Goal: Task Accomplishment & Management: Manage account settings

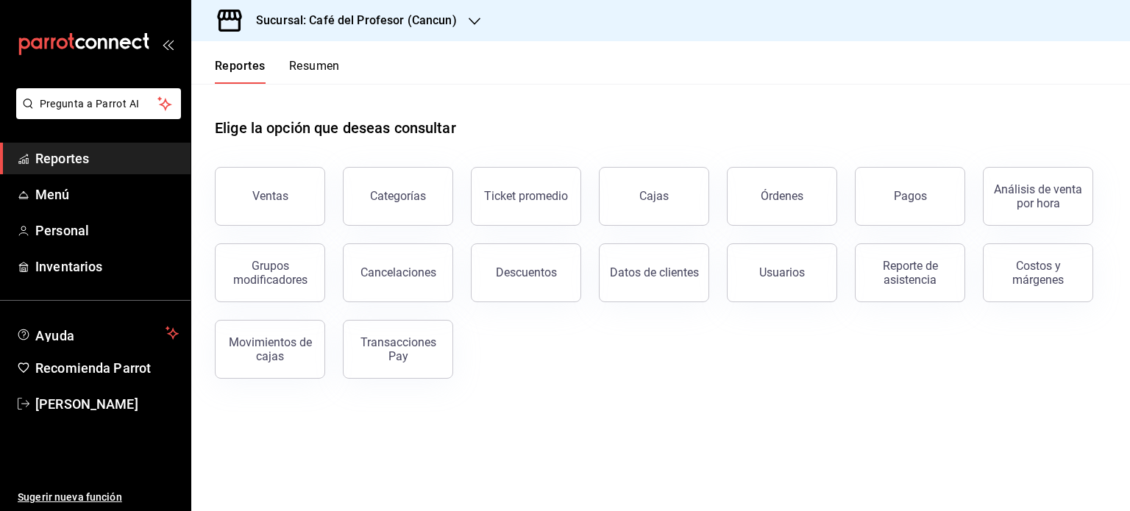
click at [315, 71] on button "Resumen" at bounding box center [314, 71] width 51 height 25
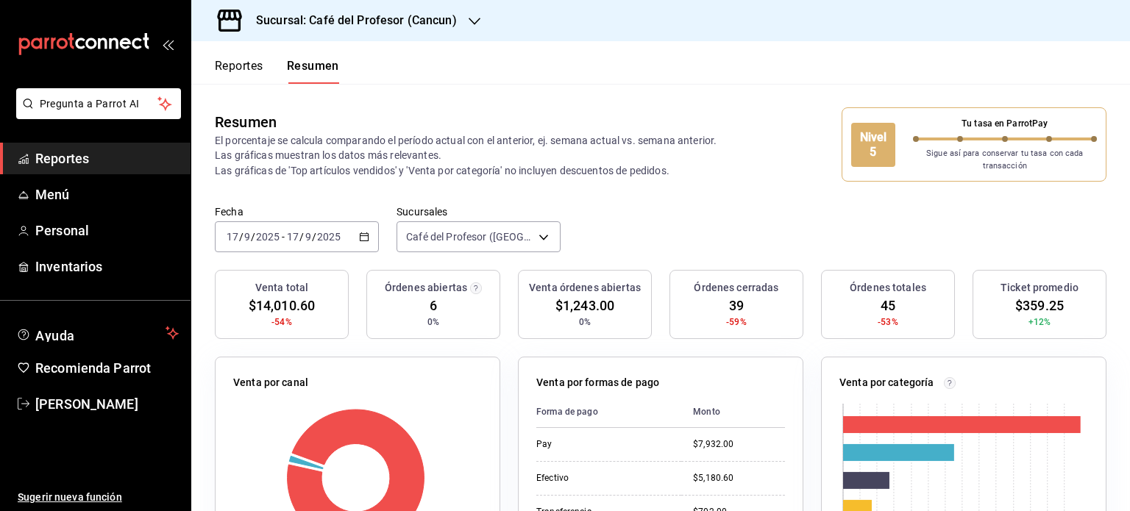
click at [468, 17] on icon "button" at bounding box center [474, 21] width 12 height 12
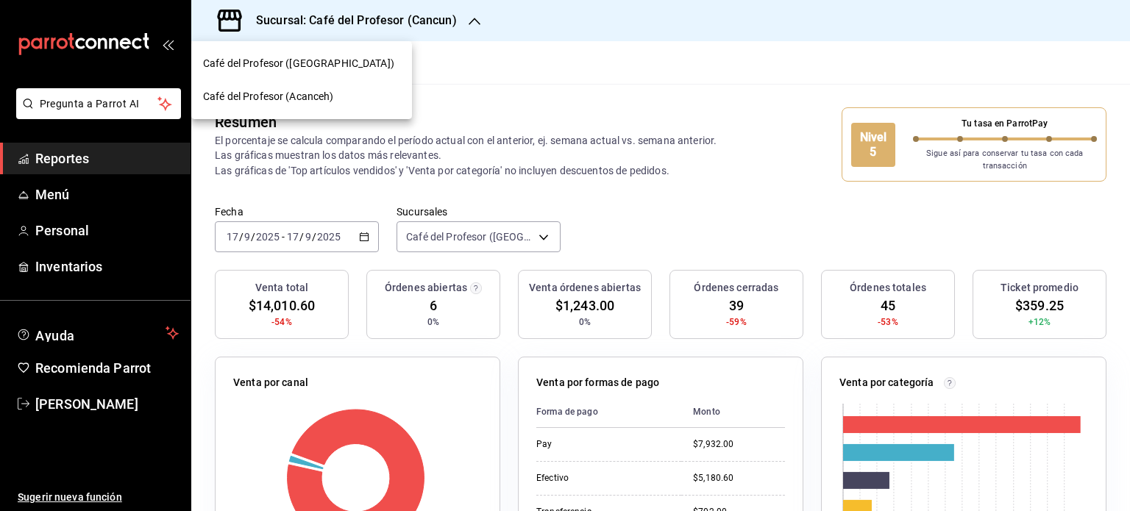
click at [332, 90] on span "Café del Profesor (Acanceh)" at bounding box center [268, 96] width 131 height 15
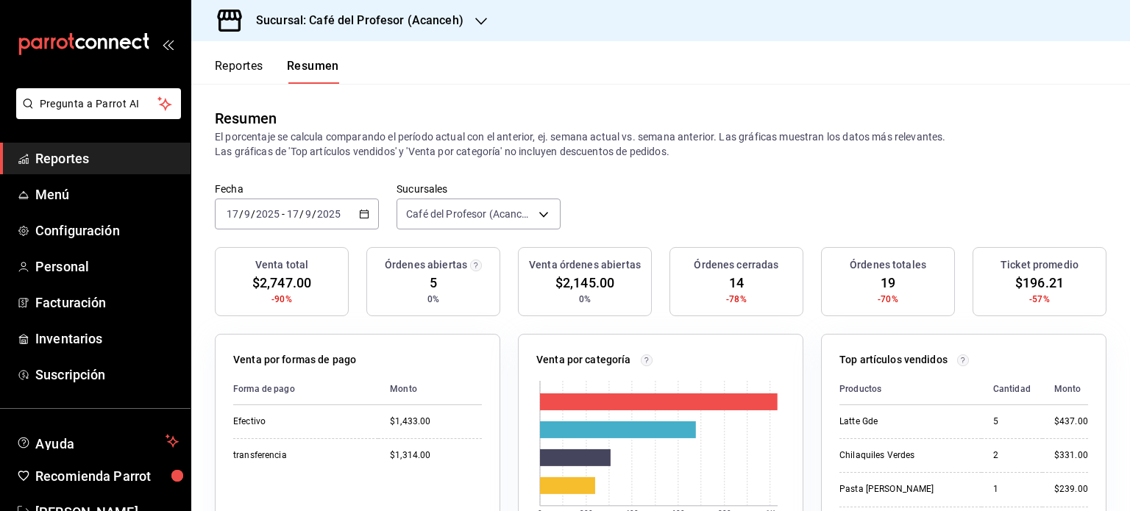
click at [481, 15] on icon "button" at bounding box center [481, 21] width 12 height 12
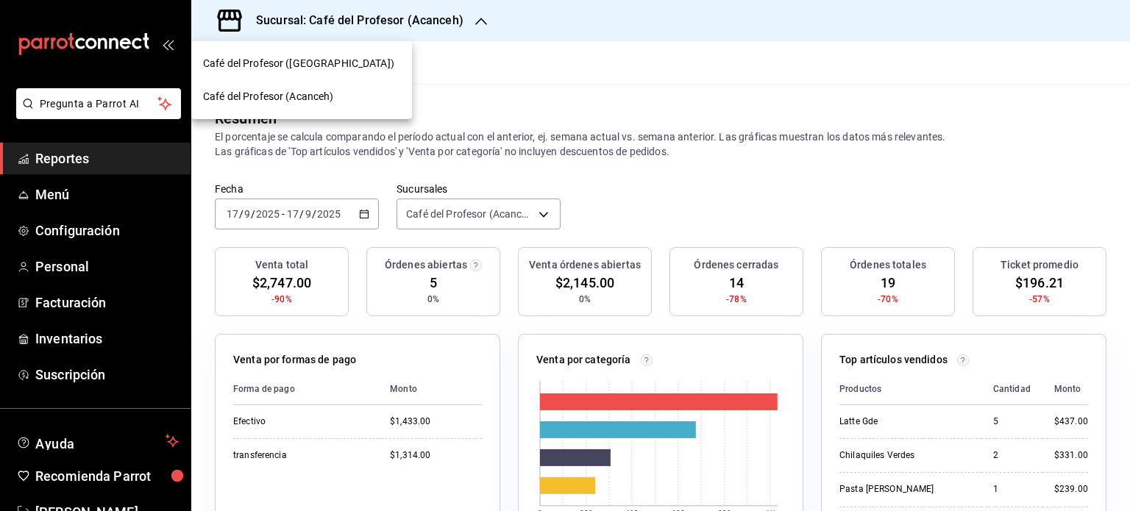
click at [371, 58] on div "Café del Profesor (Cancun)" at bounding box center [301, 63] width 197 height 15
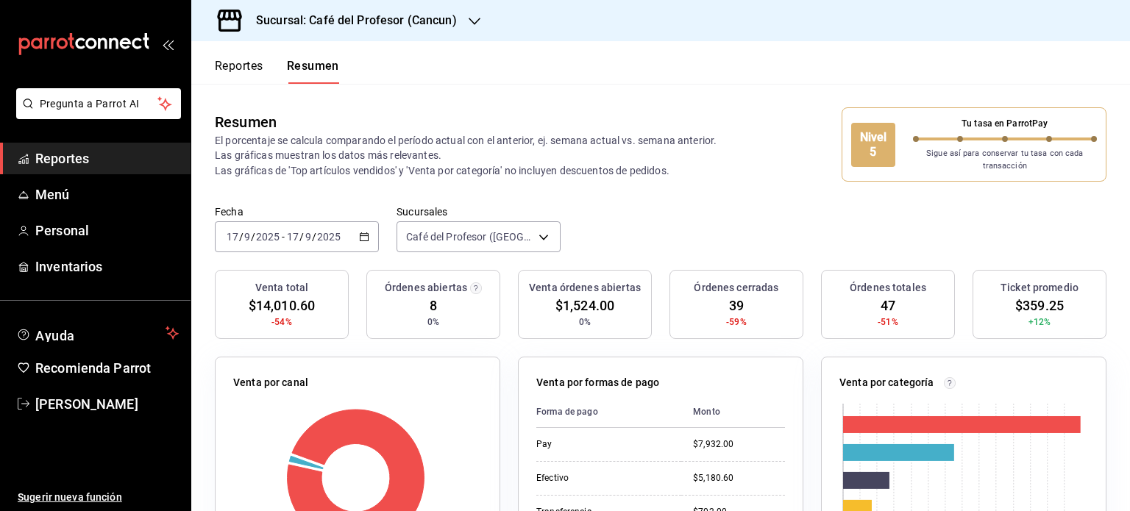
click at [367, 238] on icon "button" at bounding box center [364, 237] width 10 height 10
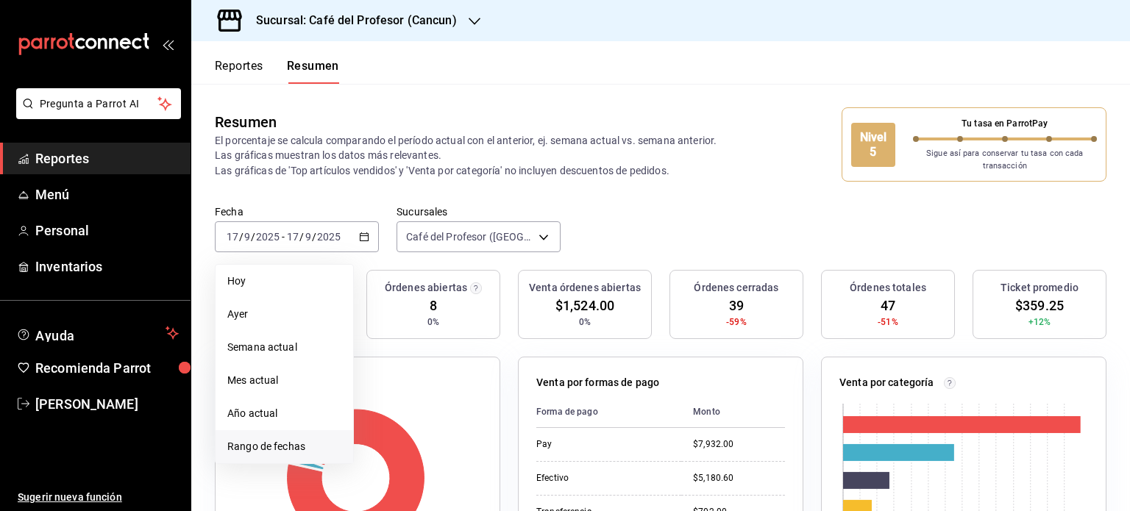
click at [299, 446] on span "Rango de fechas" at bounding box center [284, 446] width 114 height 15
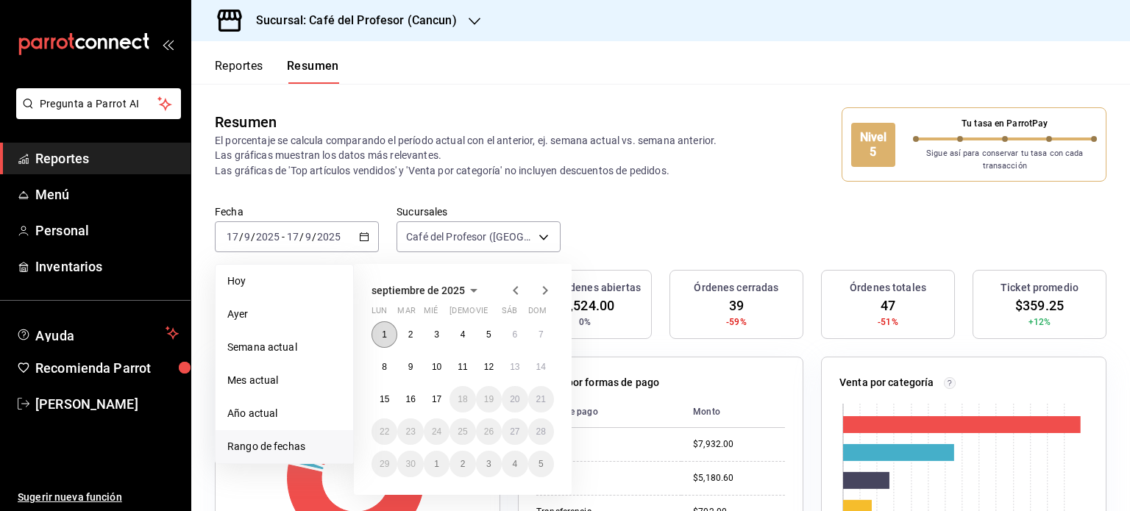
click at [387, 338] on button "1" at bounding box center [384, 334] width 26 height 26
click at [441, 399] on abbr "17" at bounding box center [437, 399] width 10 height 10
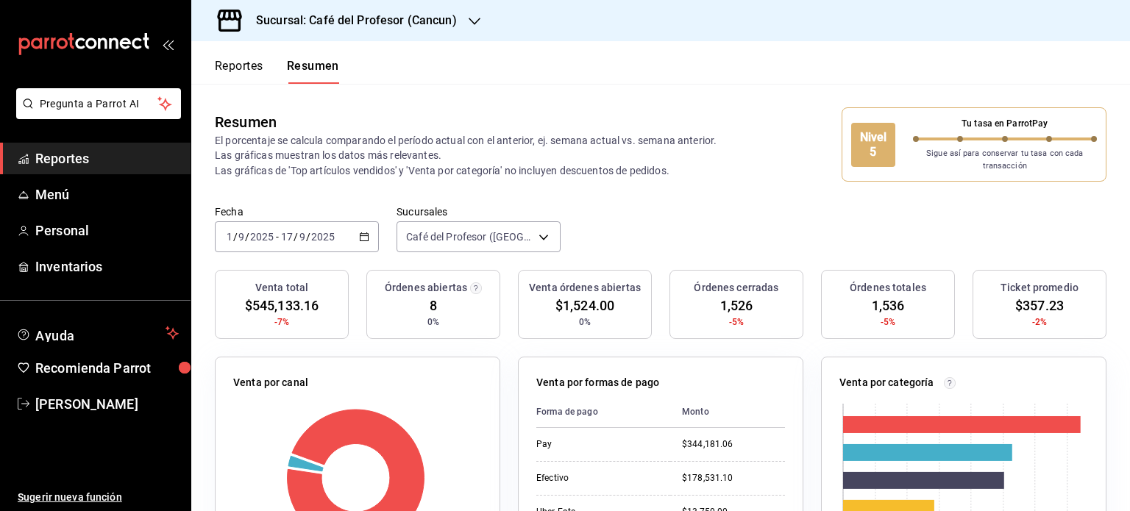
click at [469, 20] on icon "button" at bounding box center [474, 21] width 12 height 12
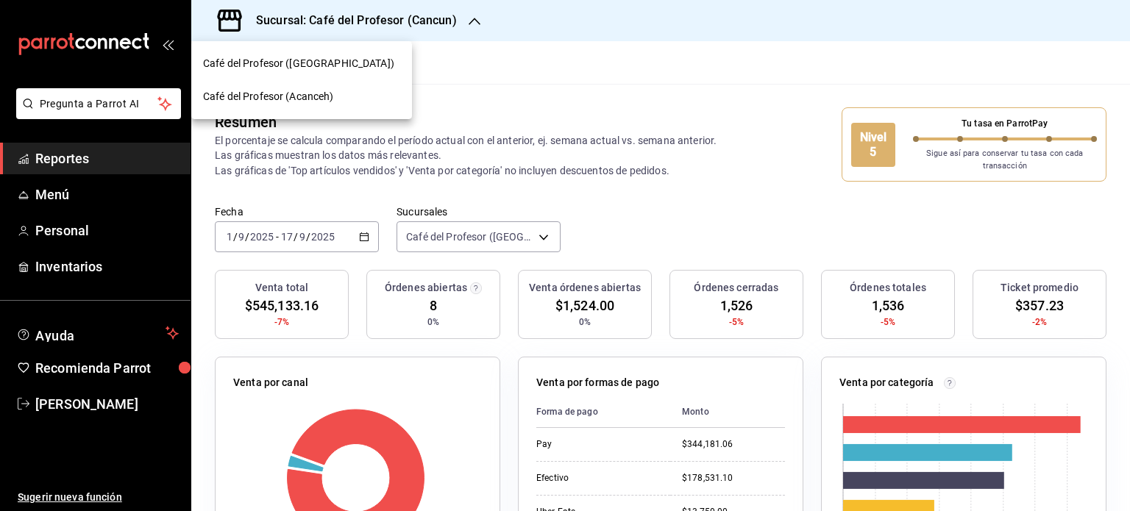
click at [347, 104] on div "Café del Profesor (Acanceh)" at bounding box center [301, 96] width 197 height 15
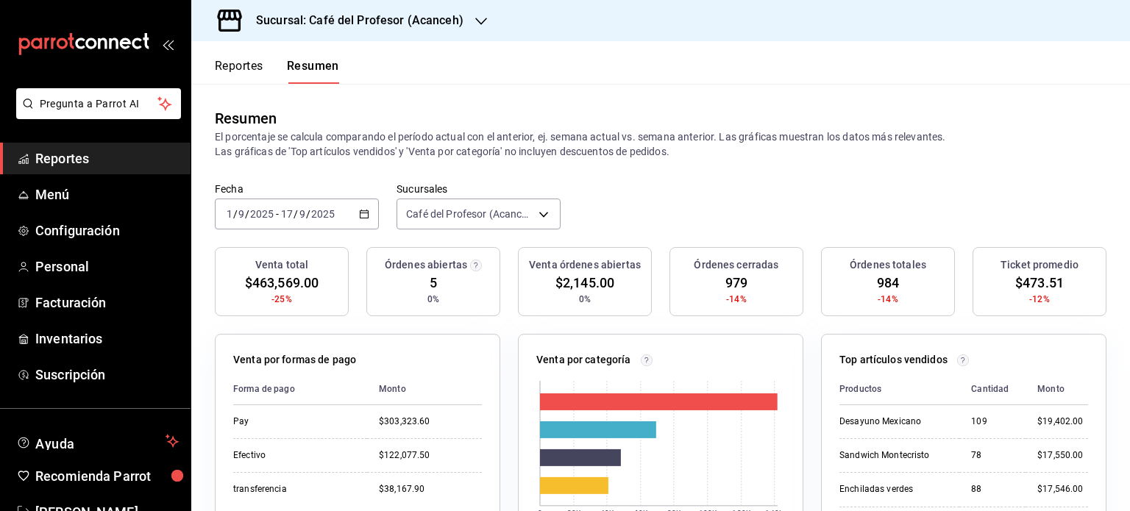
click at [475, 13] on div at bounding box center [481, 20] width 12 height 15
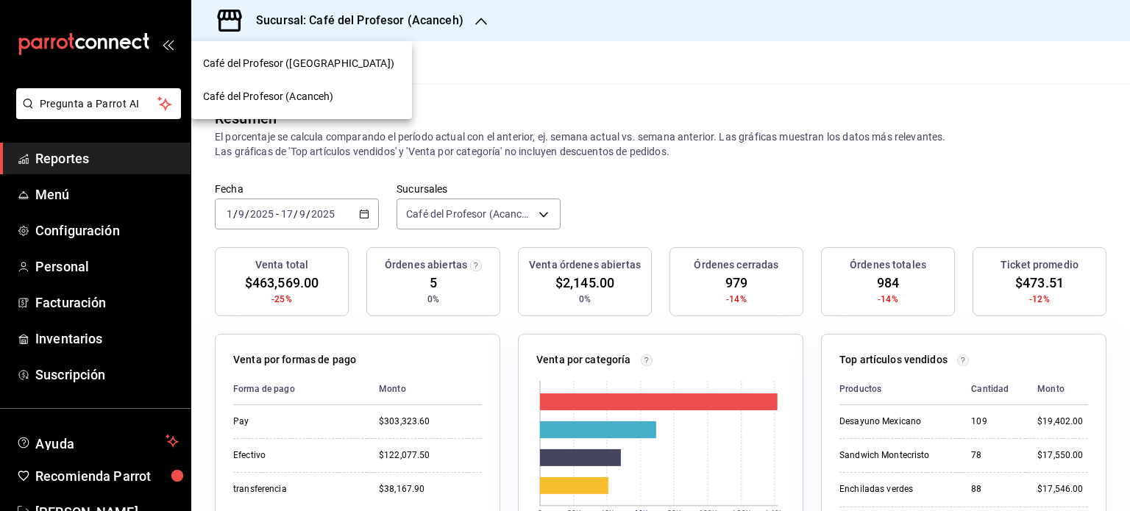
click at [378, 60] on div "Café del Profesor (Cancun)" at bounding box center [301, 63] width 197 height 15
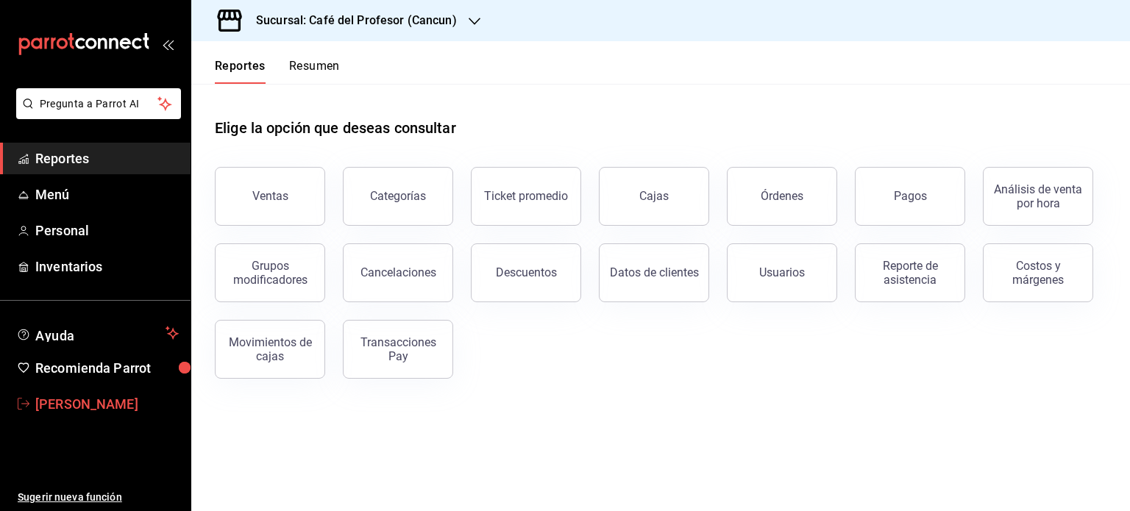
click at [124, 401] on span "Mireya Gonzalez" at bounding box center [106, 404] width 143 height 20
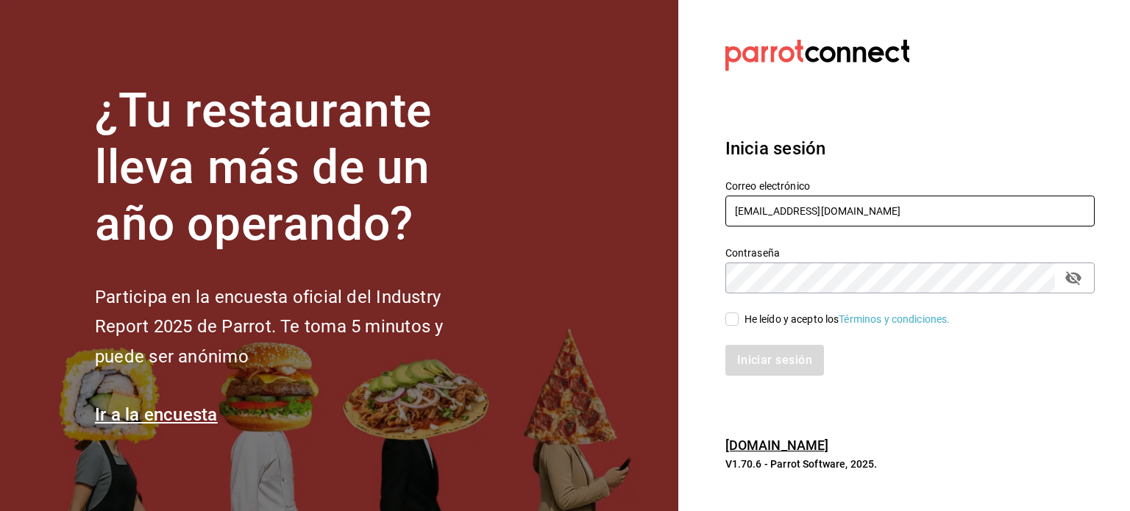
click at [934, 219] on input "operacioncocina@cafedelprofesor.mx" at bounding box center [909, 211] width 369 height 31
type input "makys202@gmail.com"
click at [734, 316] on input "He leído y acepto los Términos y condiciones." at bounding box center [731, 319] width 13 height 13
checkbox input "true"
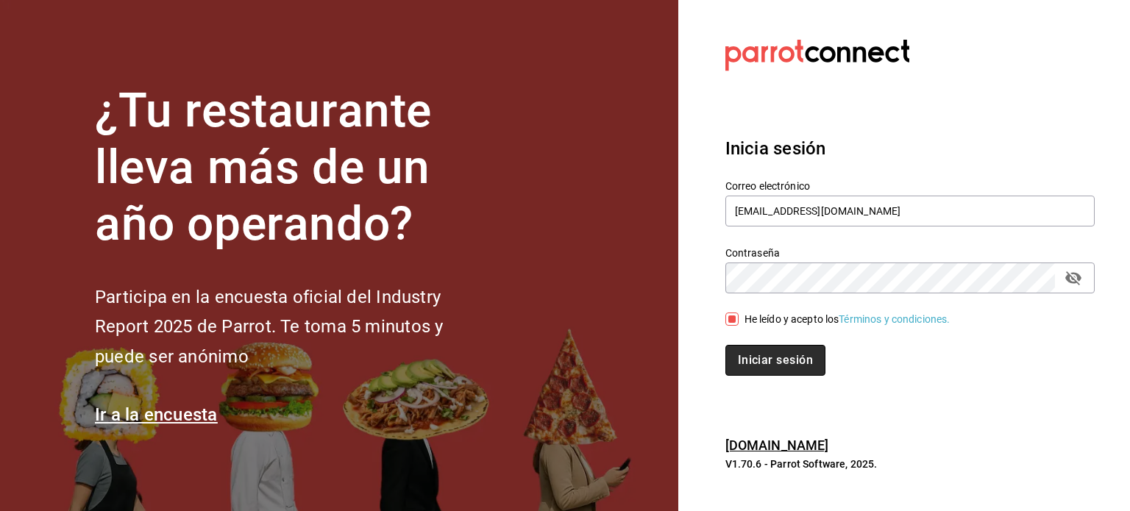
click at [751, 357] on button "Iniciar sesión" at bounding box center [775, 360] width 100 height 31
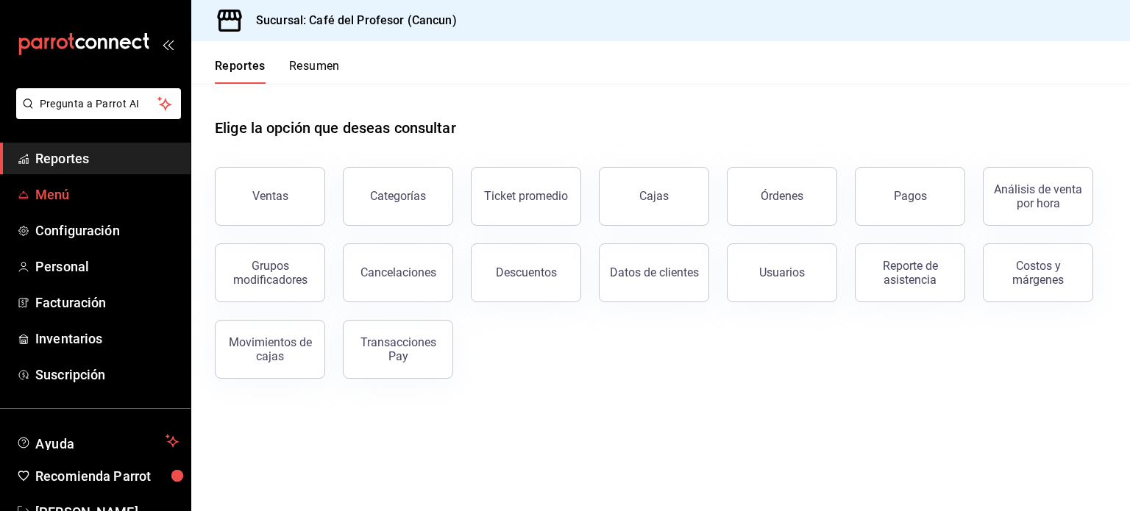
click at [82, 202] on span "Menú" at bounding box center [106, 195] width 143 height 20
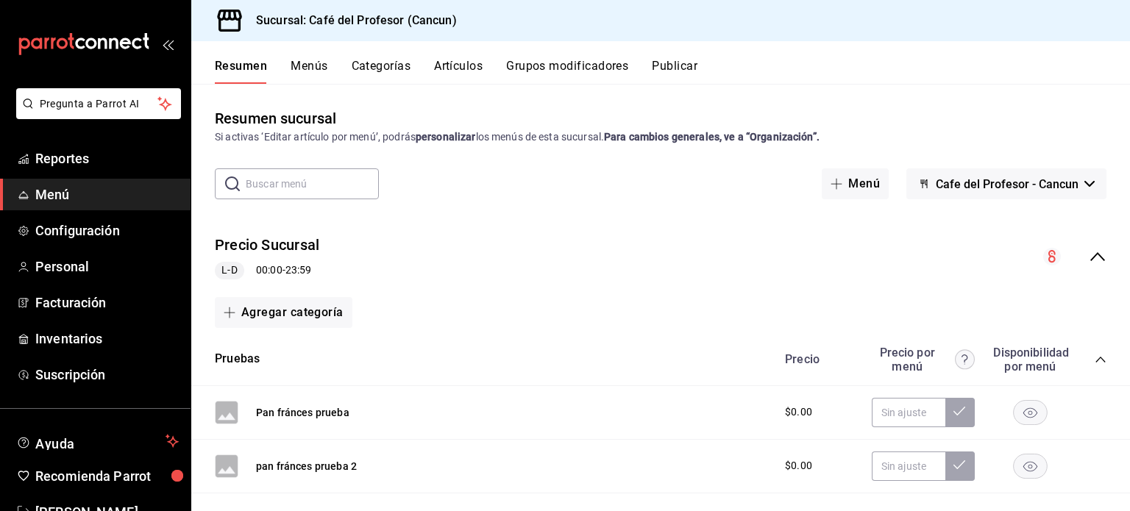
click at [474, 68] on button "Artículos" at bounding box center [458, 71] width 49 height 25
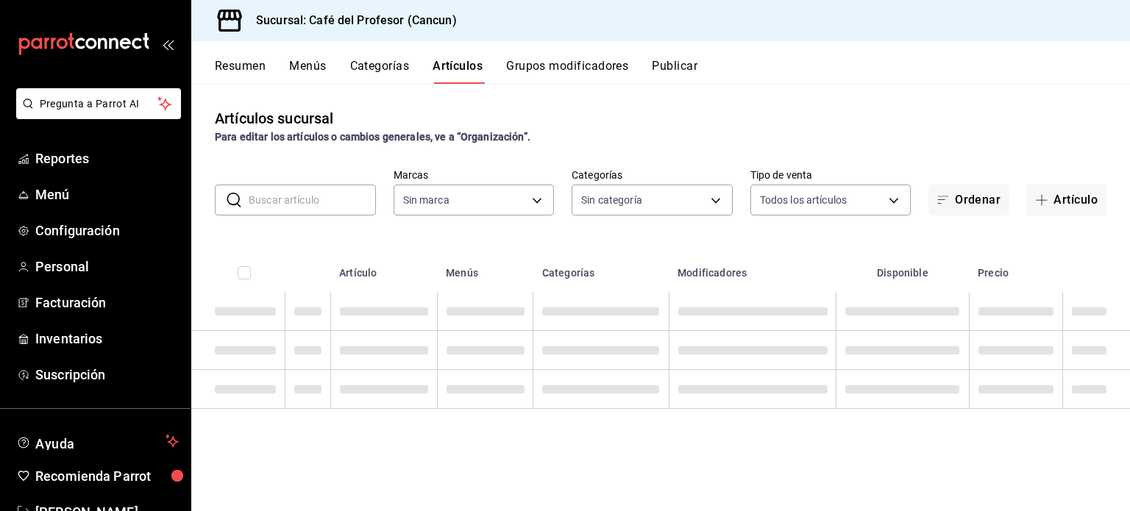
type input "c124c12d-dc0e-4a3d-911f-5b13390841f9"
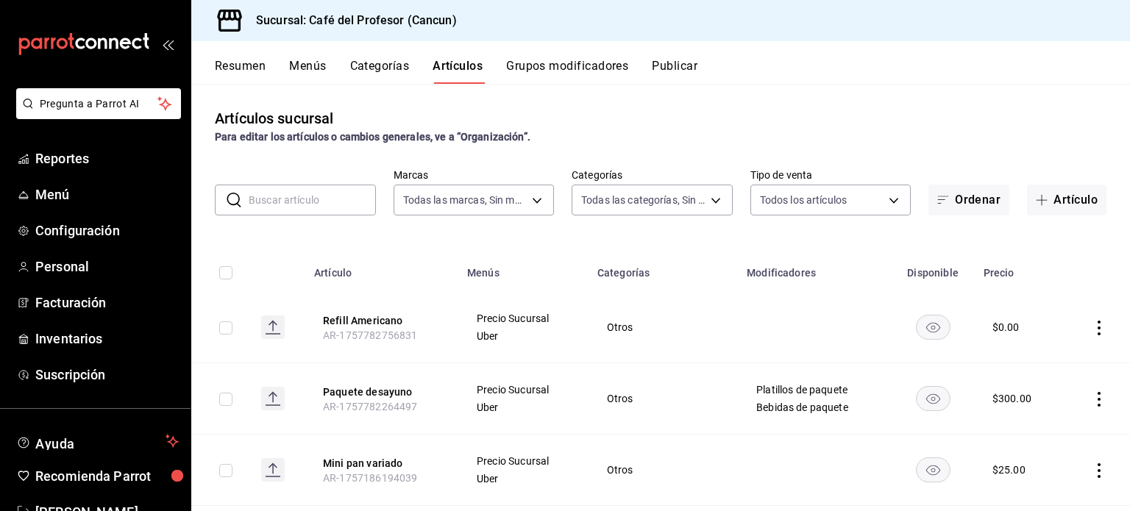
type input "6914d4d7-e8a1-419b-ae6f-75b77527da8c,ea0836e2-bfd0-459c-897e-73978e21b2e2,45dd8…"
click at [332, 196] on input "text" at bounding box center [312, 199] width 127 height 29
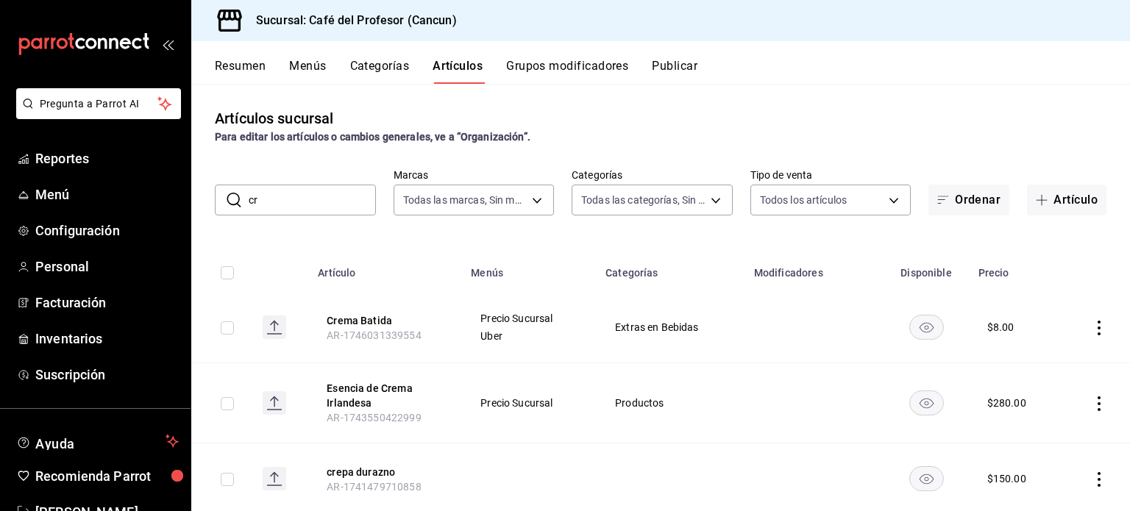
type input "c"
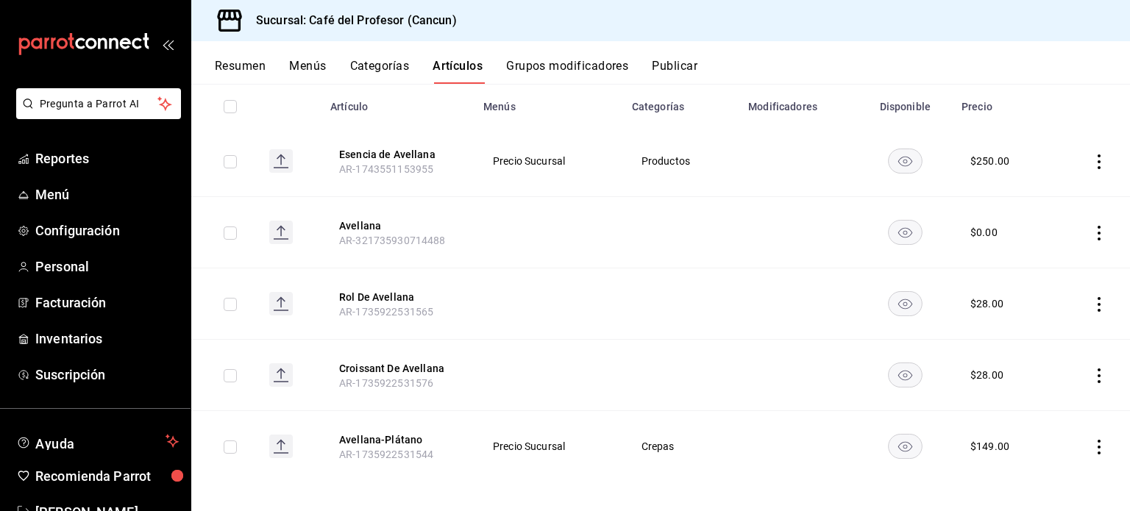
scroll to position [171, 0]
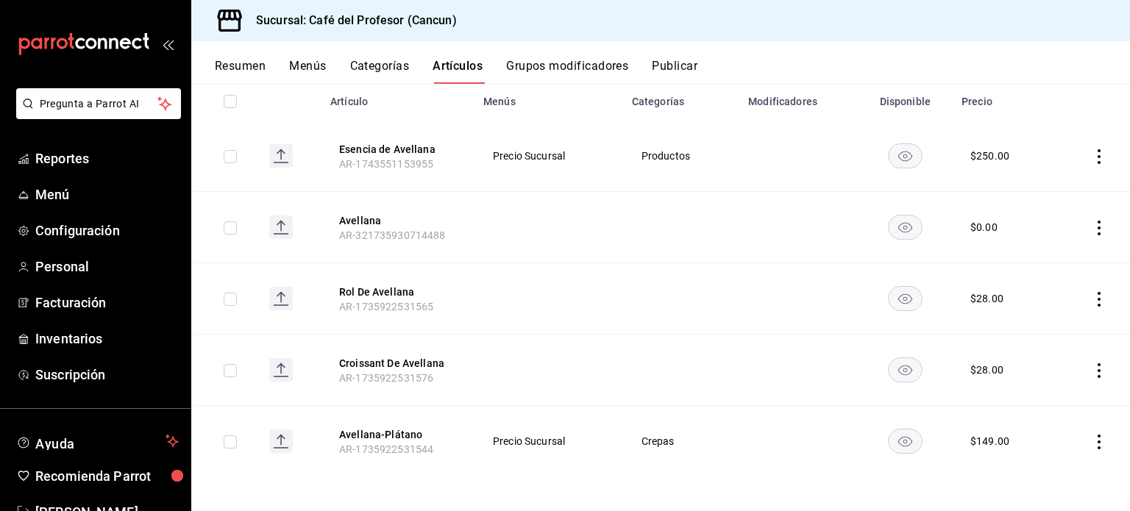
type input "avellana"
click at [1091, 443] on icon "actions" at bounding box center [1098, 442] width 15 height 15
click at [1053, 418] on span "Editar" at bounding box center [1043, 411] width 38 height 15
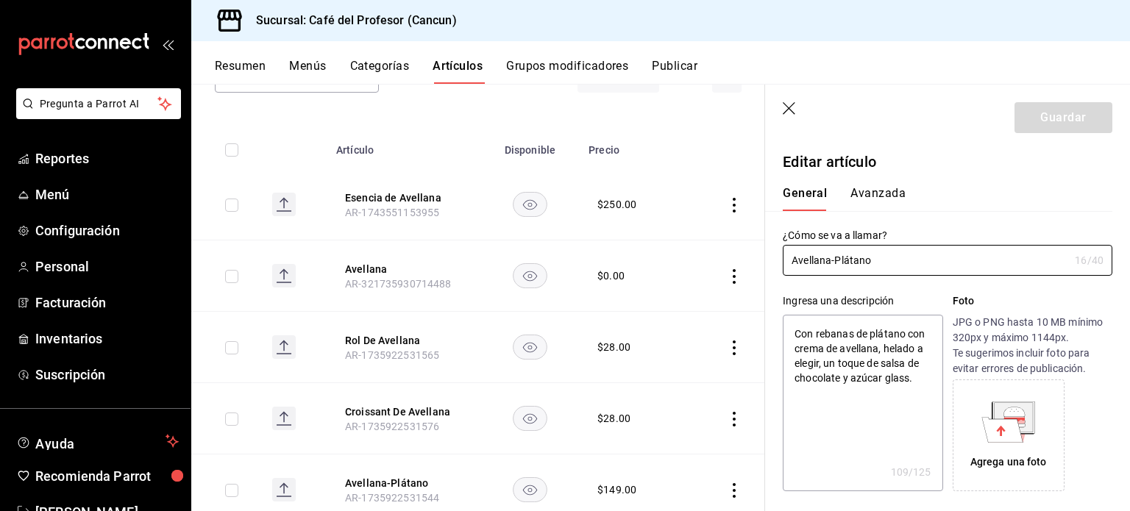
type textarea "x"
type input "$149.00"
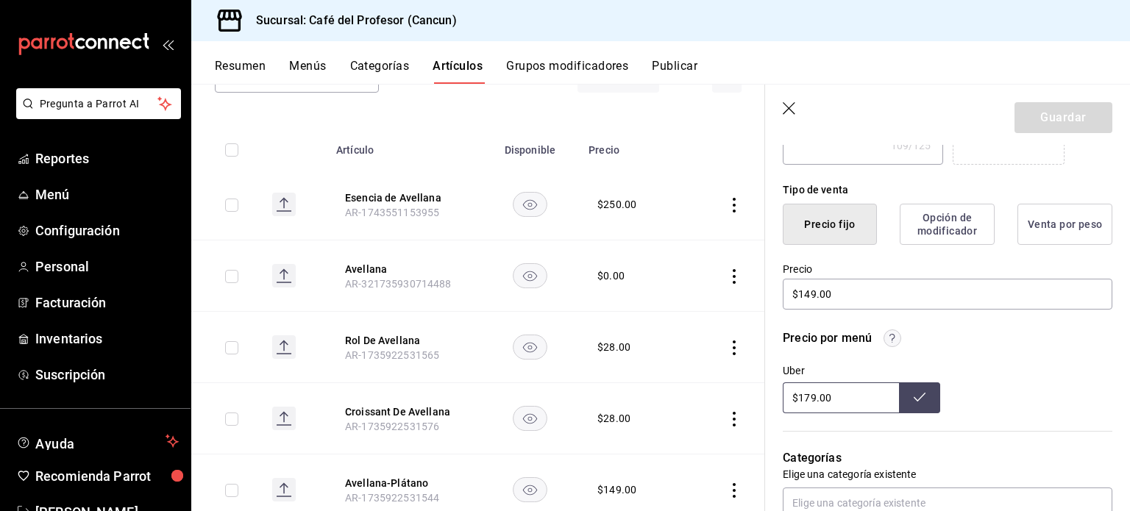
scroll to position [330, 0]
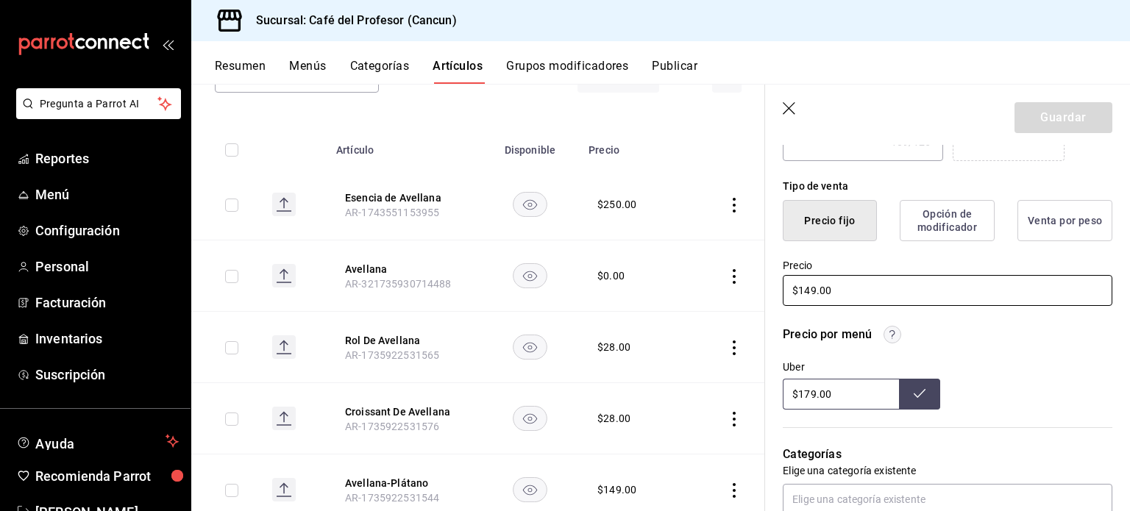
click at [814, 291] on input "$149.00" at bounding box center [947, 290] width 329 height 31
type textarea "x"
type input "$19.00"
type textarea "x"
type input "$139.00"
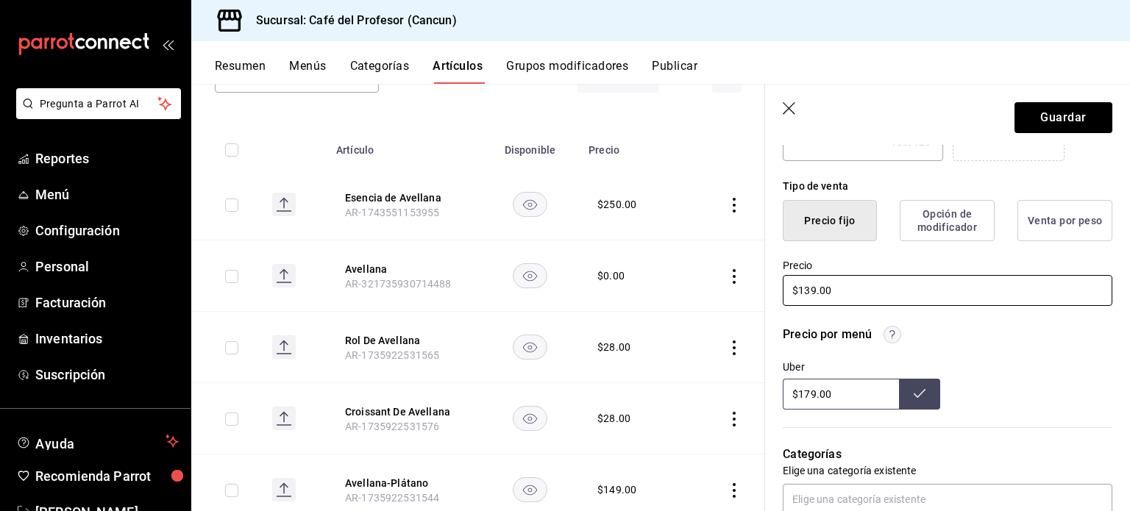
type textarea "x"
type input "$139.00"
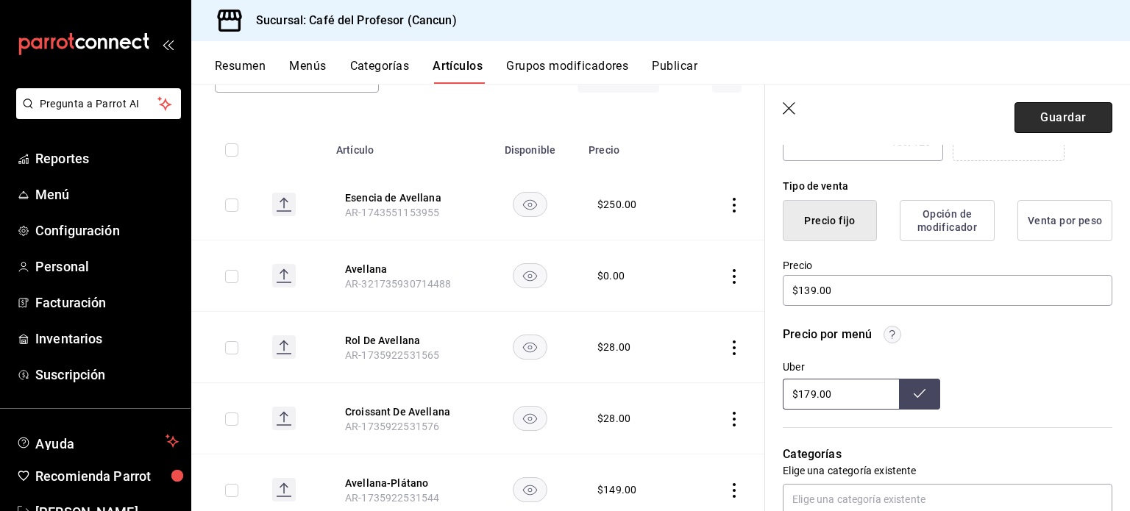
click at [1080, 124] on button "Guardar" at bounding box center [1063, 117] width 98 height 31
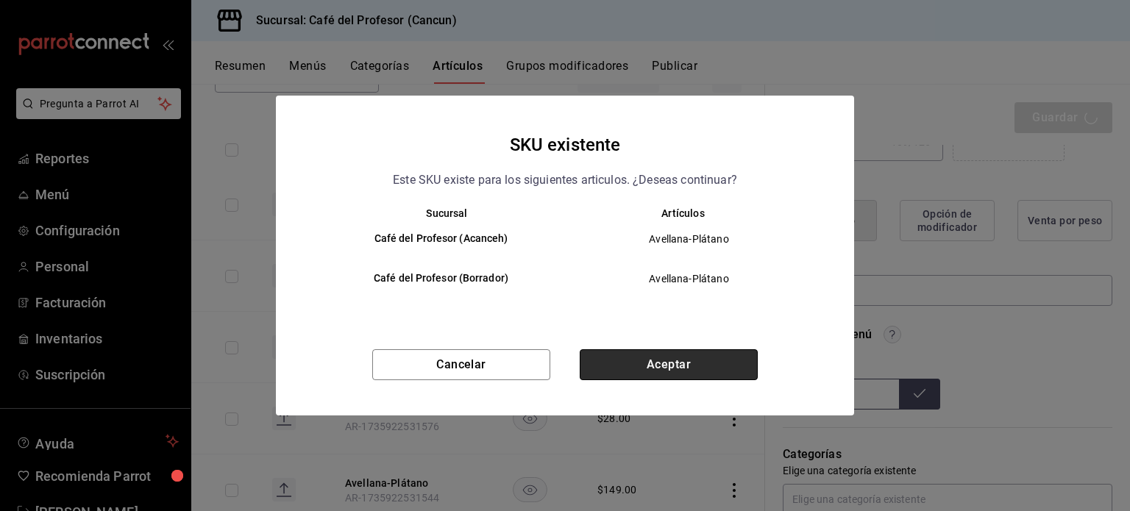
click at [680, 360] on button "Aceptar" at bounding box center [669, 364] width 178 height 31
type textarea "x"
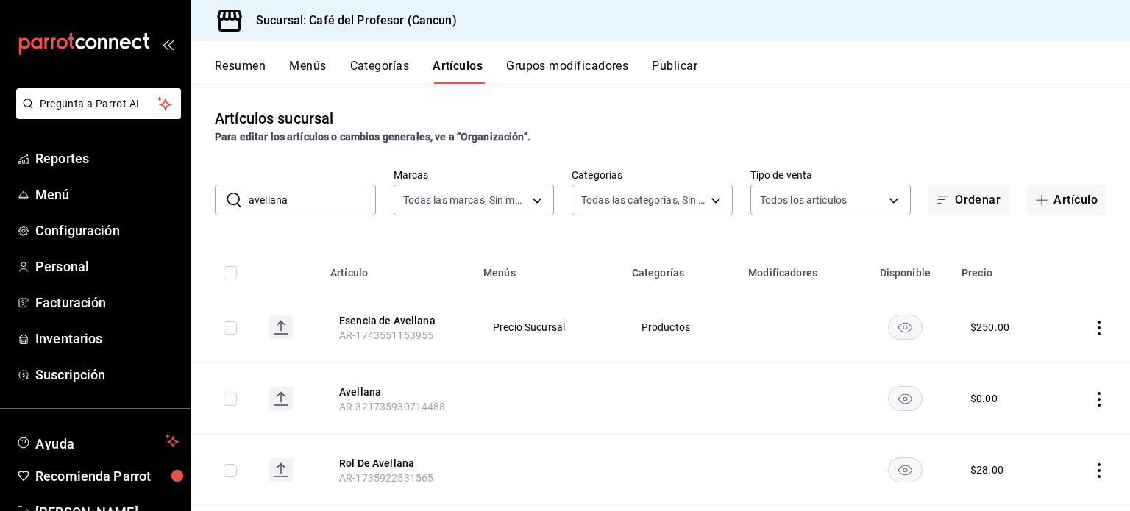
click at [297, 199] on input "avellana" at bounding box center [312, 199] width 127 height 29
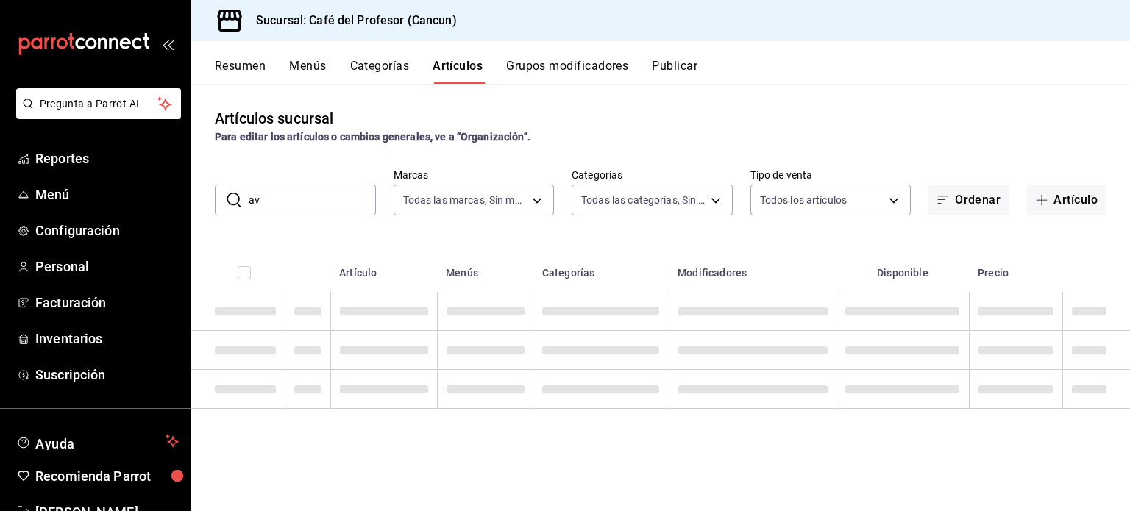
type input "a"
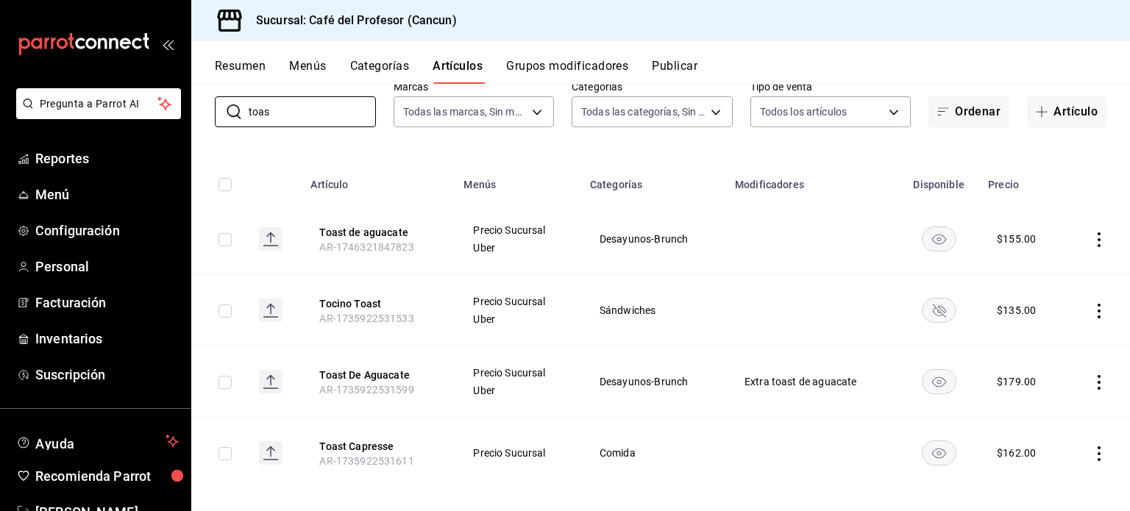
scroll to position [100, 0]
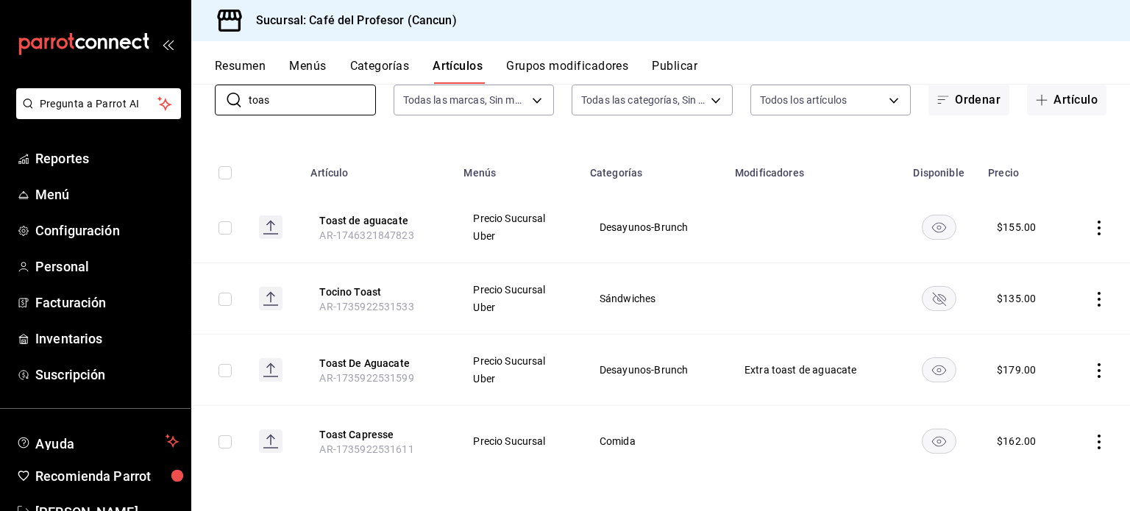
type input "toas"
click at [1091, 441] on icon "actions" at bounding box center [1098, 442] width 15 height 15
click at [1047, 410] on span "Editar" at bounding box center [1043, 411] width 38 height 15
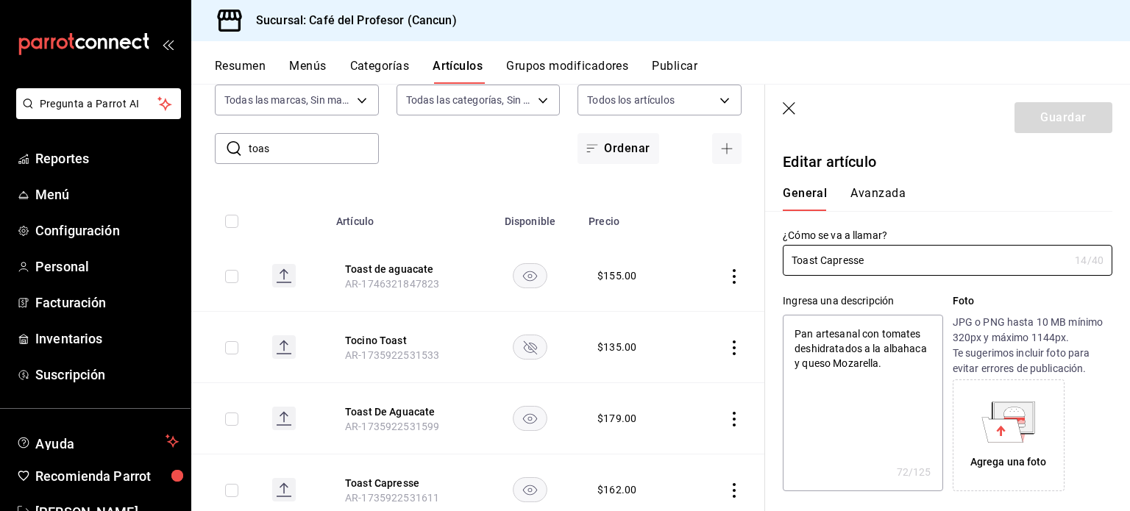
type textarea "x"
type input "$162.00"
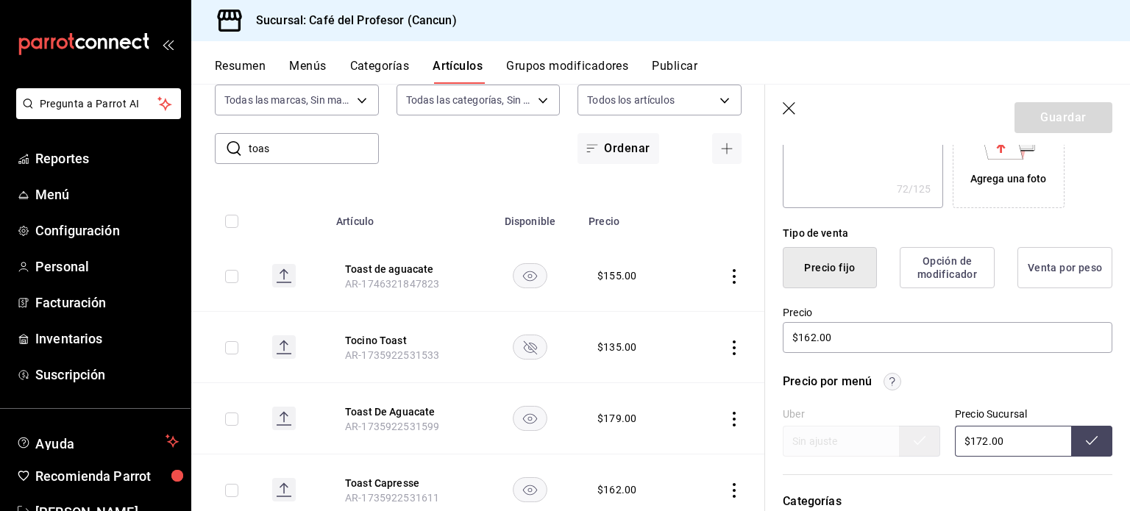
scroll to position [296, 0]
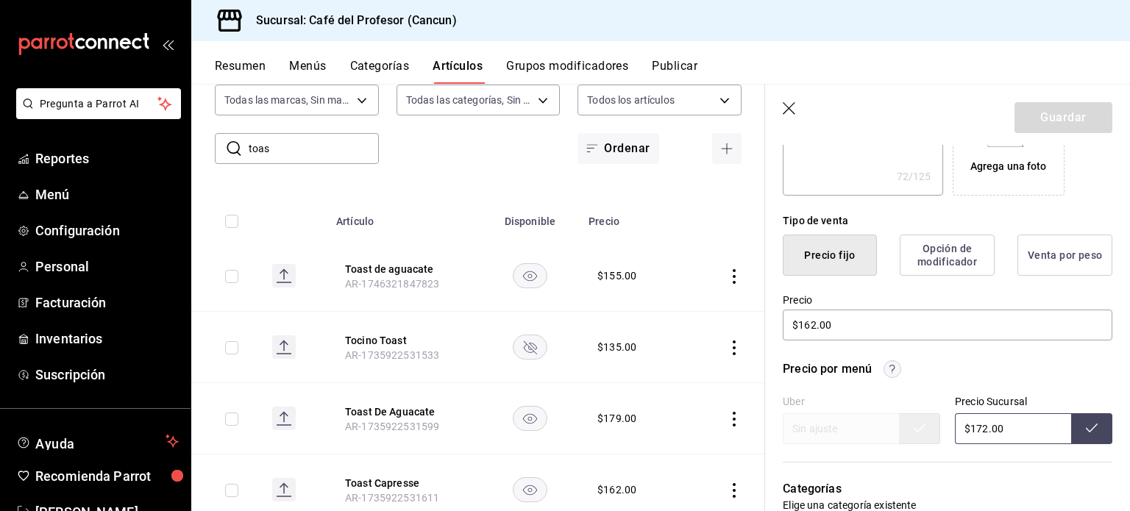
click at [969, 435] on input "$172.00" at bounding box center [1013, 428] width 116 height 31
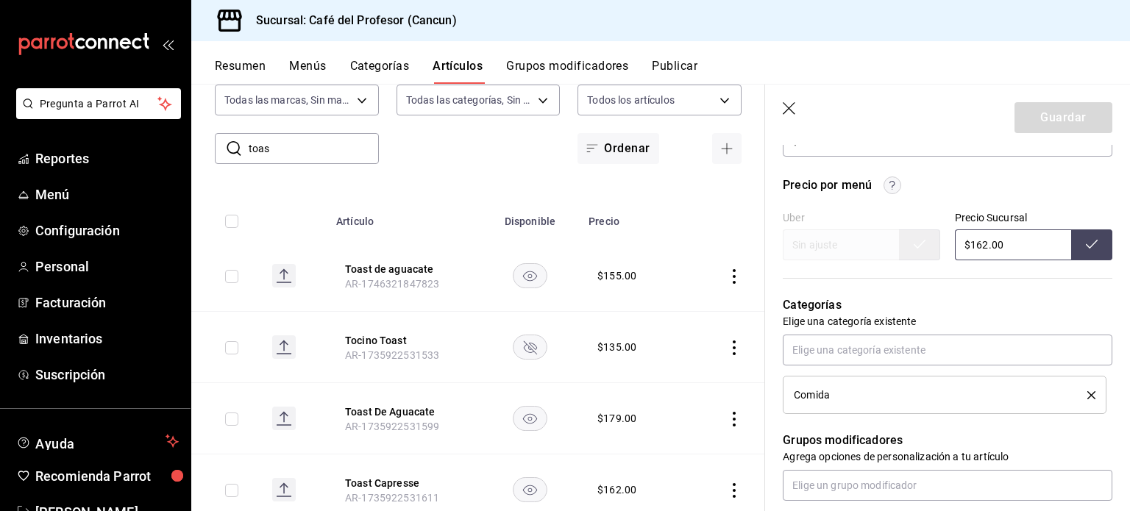
scroll to position [481, 0]
type input "$162.00"
click at [1086, 237] on icon at bounding box center [1092, 243] width 12 height 12
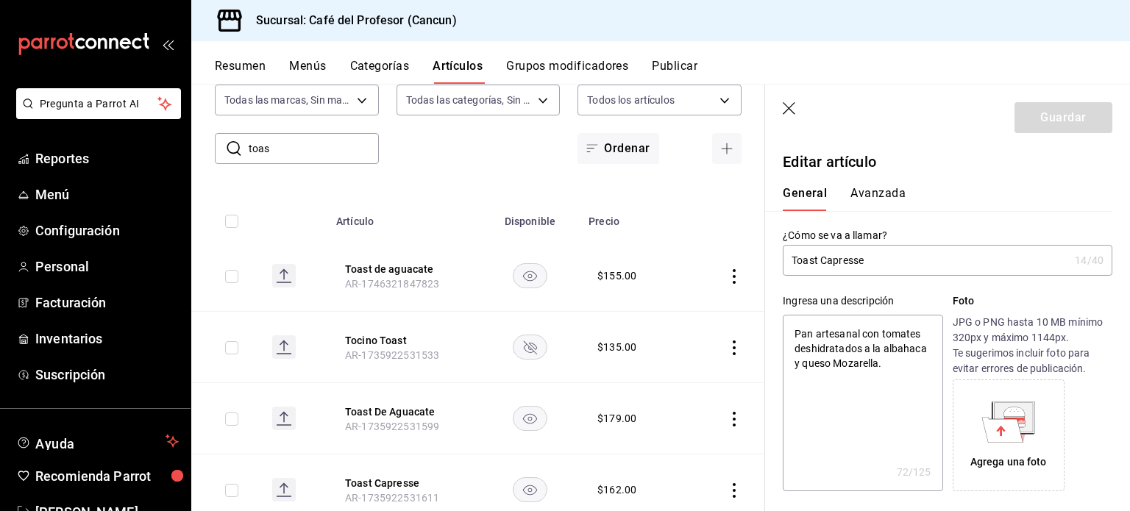
click at [787, 106] on icon "button" at bounding box center [789, 108] width 13 height 13
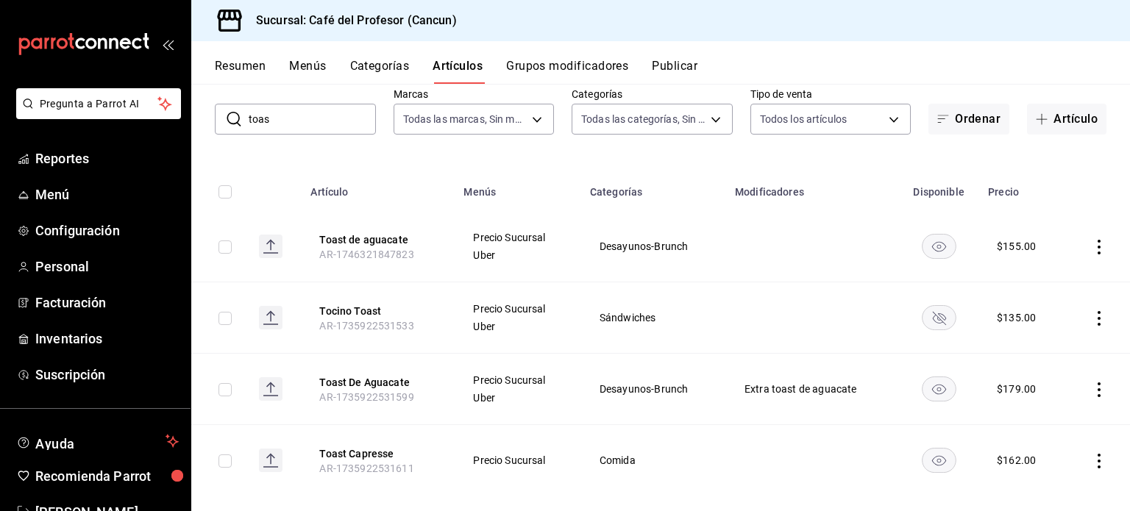
scroll to position [100, 0]
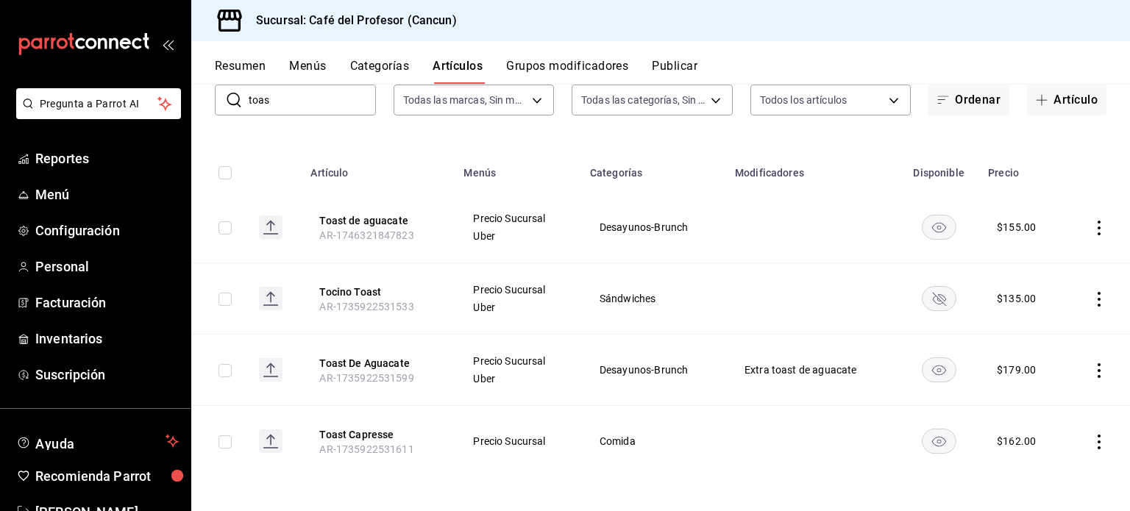
click at [279, 105] on input "toas" at bounding box center [312, 99] width 127 height 29
type input "t"
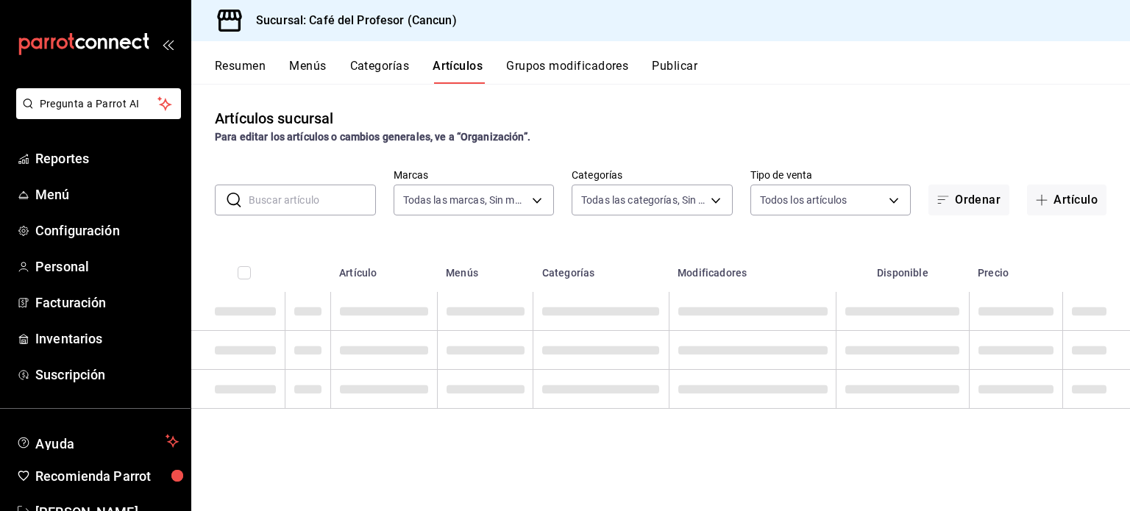
scroll to position [0, 0]
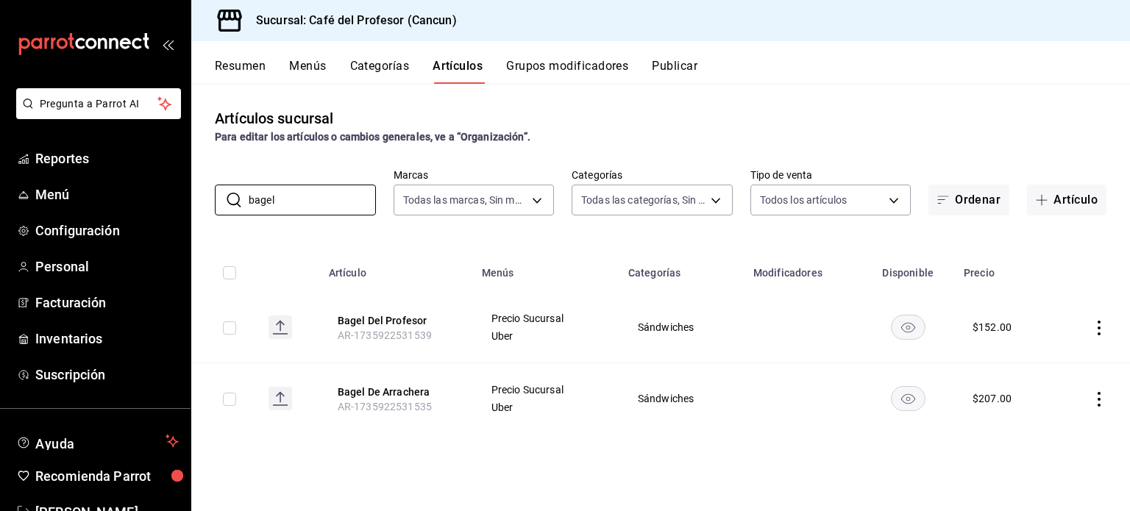
type input "bagel"
click at [1099, 334] on icon "actions" at bounding box center [1098, 328] width 3 height 15
click at [1056, 366] on span "Editar" at bounding box center [1055, 361] width 38 height 15
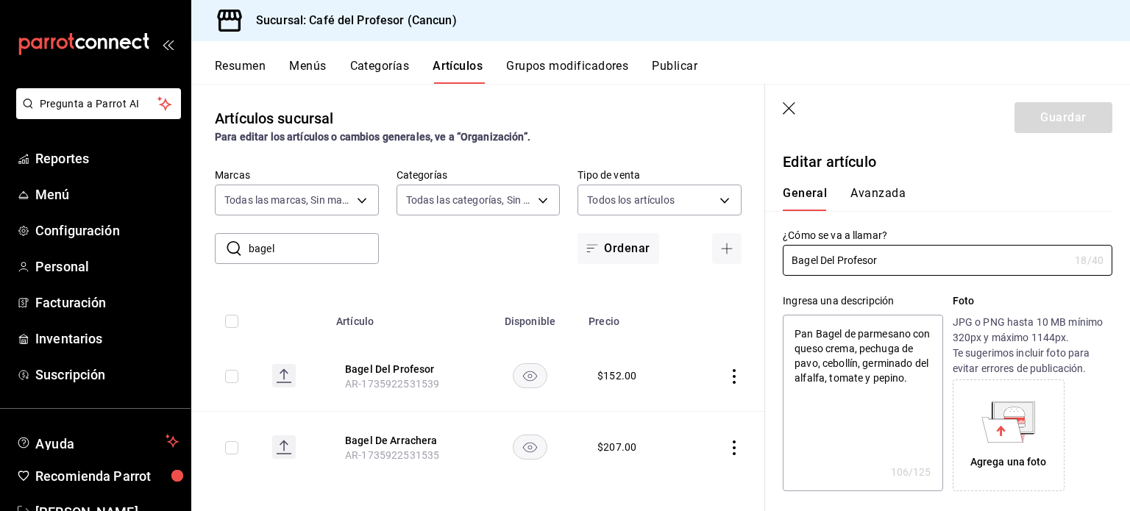
type textarea "x"
type input "$152.00"
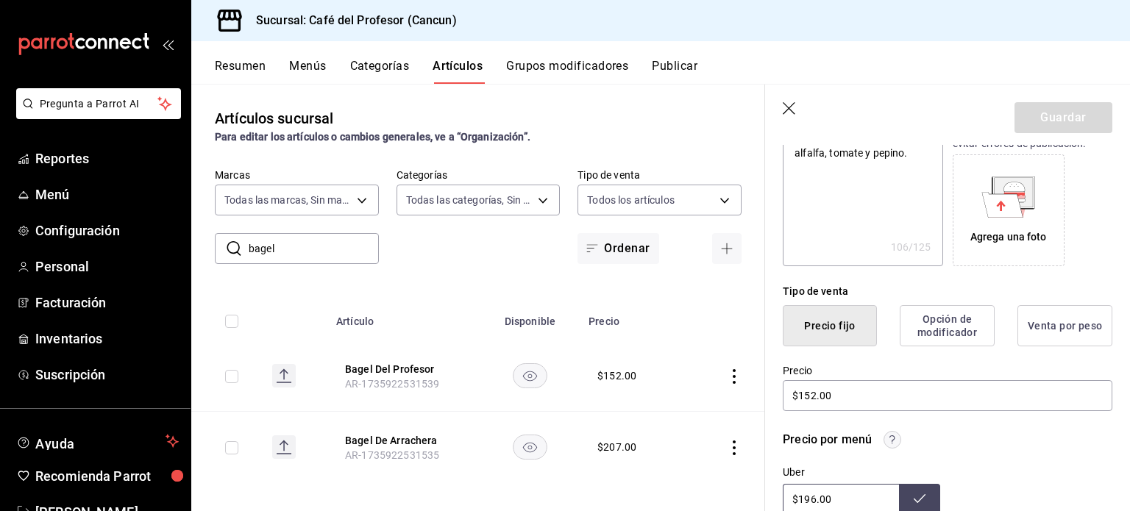
scroll to position [254, 0]
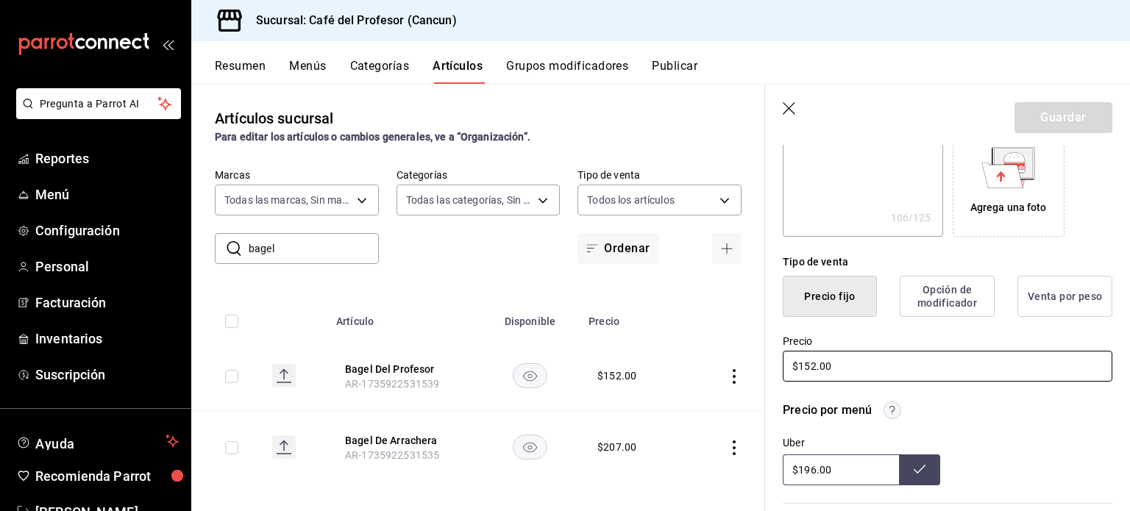
click at [817, 357] on input "$152.00" at bounding box center [947, 366] width 329 height 31
type textarea "x"
type input "$152.00"
type textarea "x"
type input "$15.00"
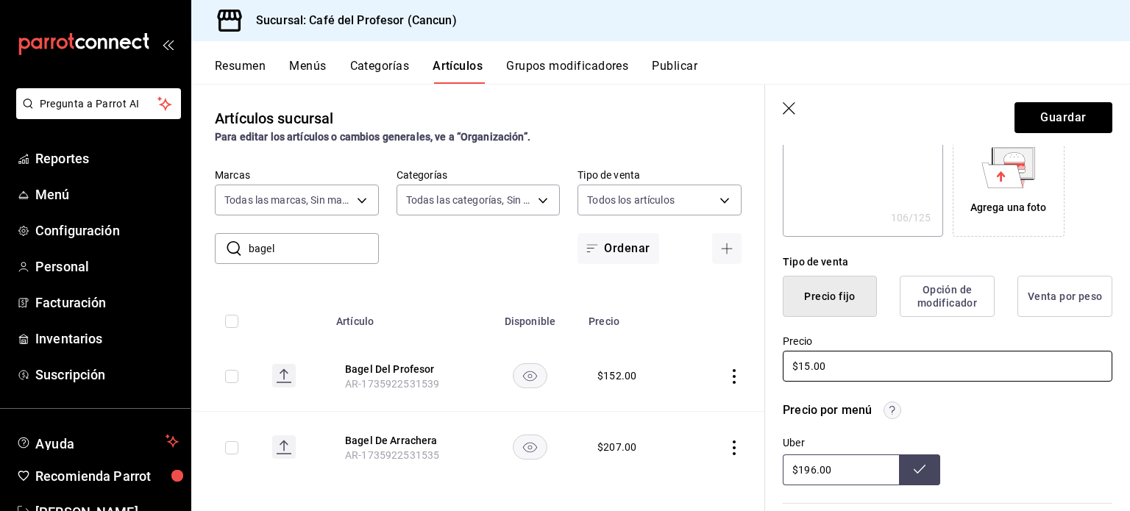
type textarea "x"
type input "$155.00"
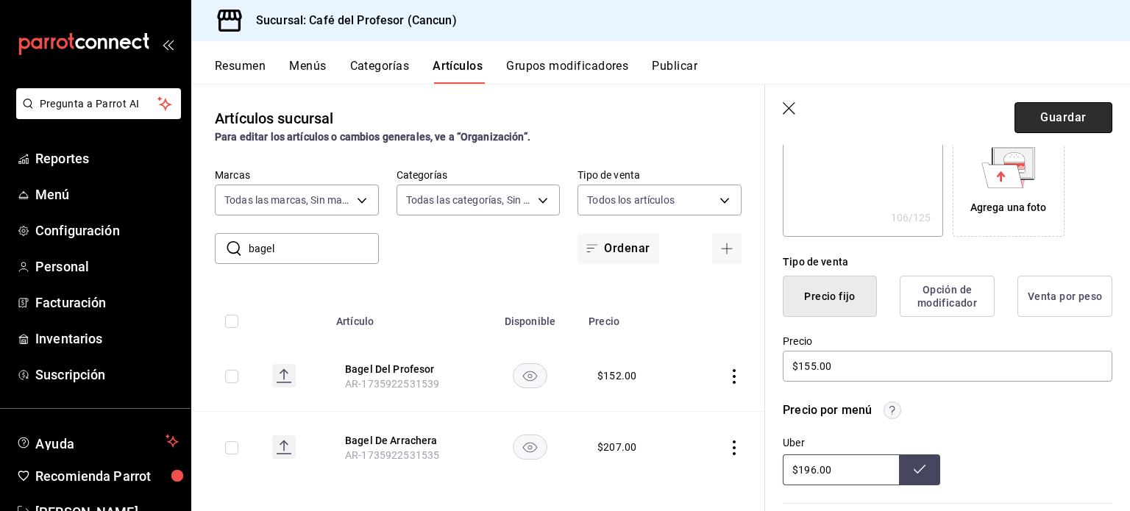
click at [1053, 110] on button "Guardar" at bounding box center [1063, 117] width 98 height 31
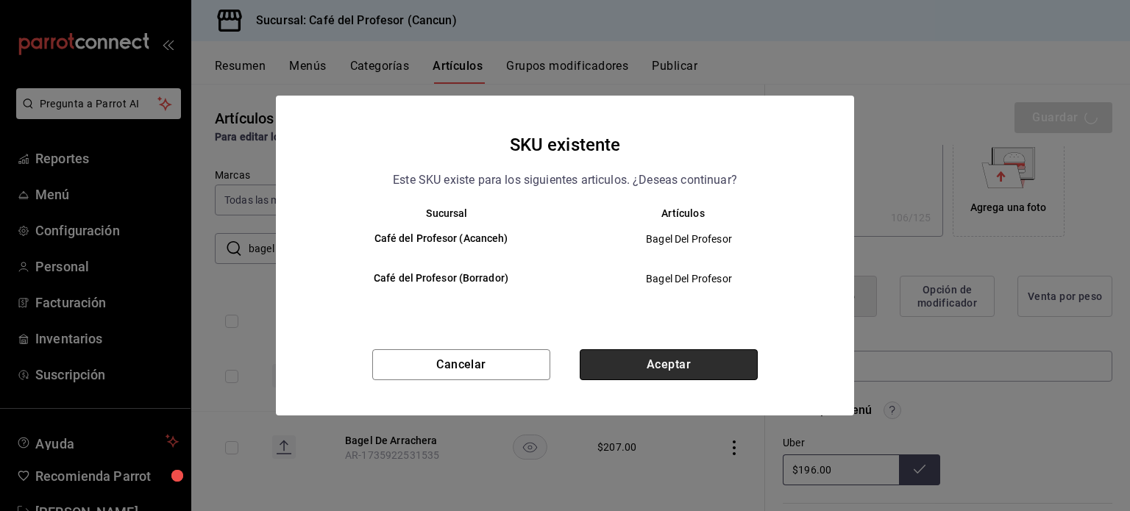
click at [712, 373] on button "Aceptar" at bounding box center [669, 364] width 178 height 31
type textarea "x"
